Goal: Navigation & Orientation: Find specific page/section

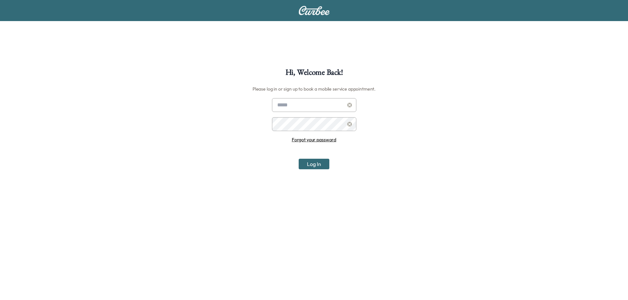
type input "**********"
click at [319, 163] on button "Log In" at bounding box center [314, 164] width 31 height 11
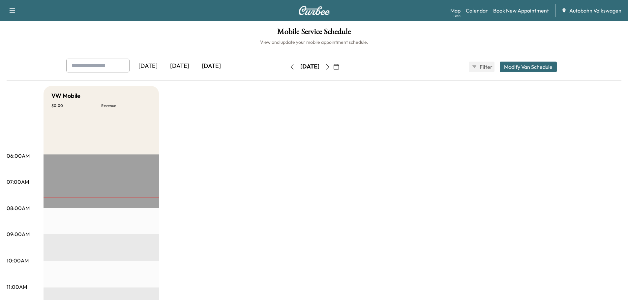
click at [182, 65] on div "[DATE]" at bounding box center [180, 66] width 32 height 15
click at [212, 66] on div "[DATE]" at bounding box center [212, 66] width 32 height 15
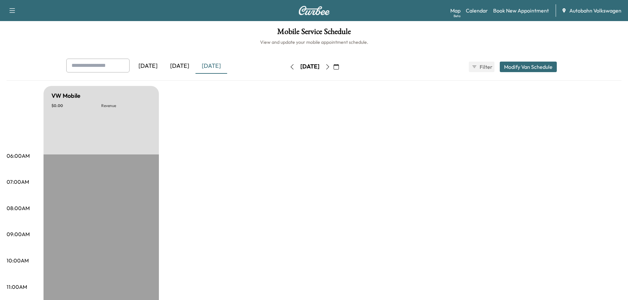
click at [178, 72] on div "[DATE]" at bounding box center [180, 66] width 32 height 15
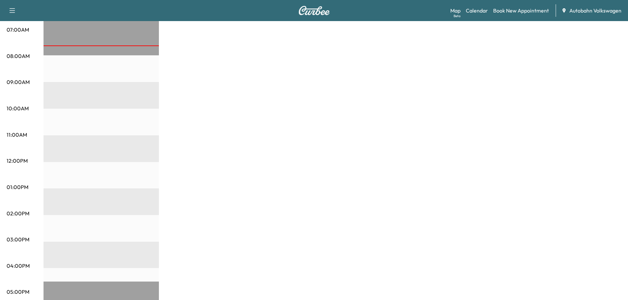
scroll to position [66, 0]
